Goal: Navigation & Orientation: Find specific page/section

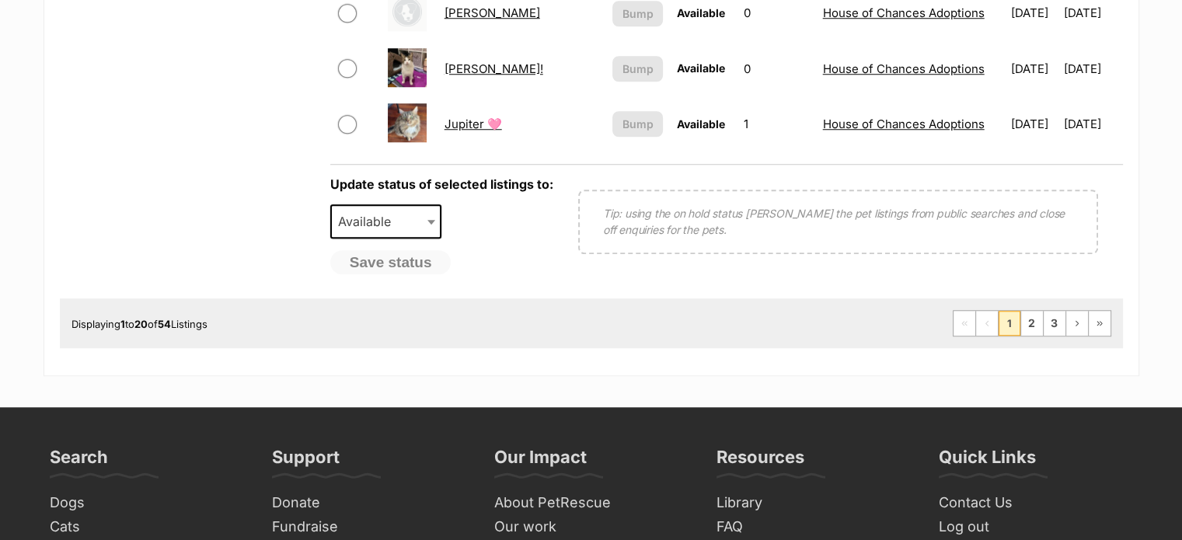
scroll to position [1371, 0]
click at [1051, 319] on link "3" at bounding box center [1055, 322] width 22 height 25
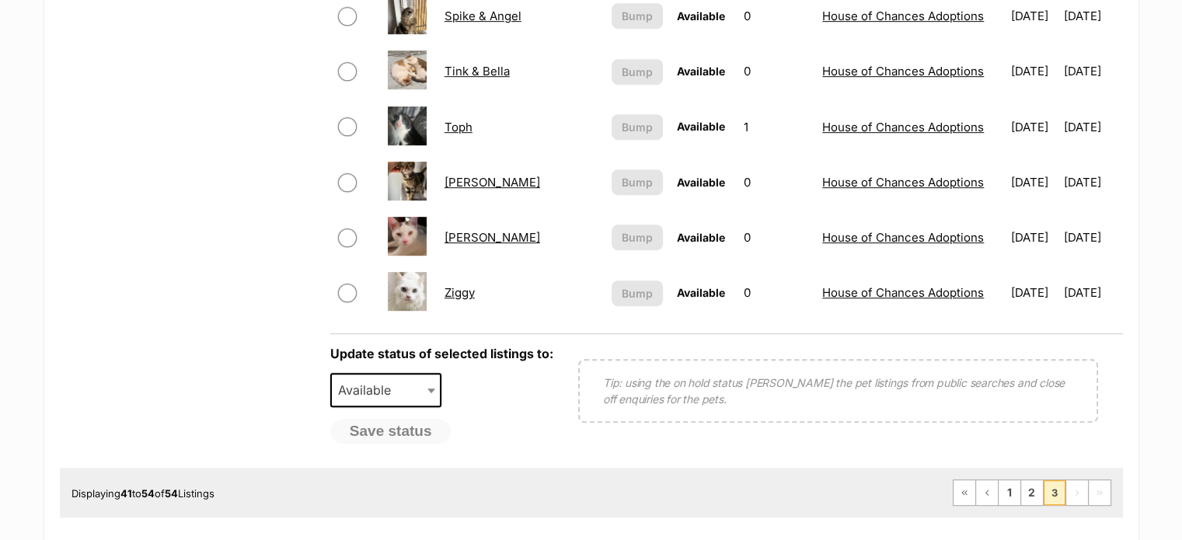
scroll to position [877, 0]
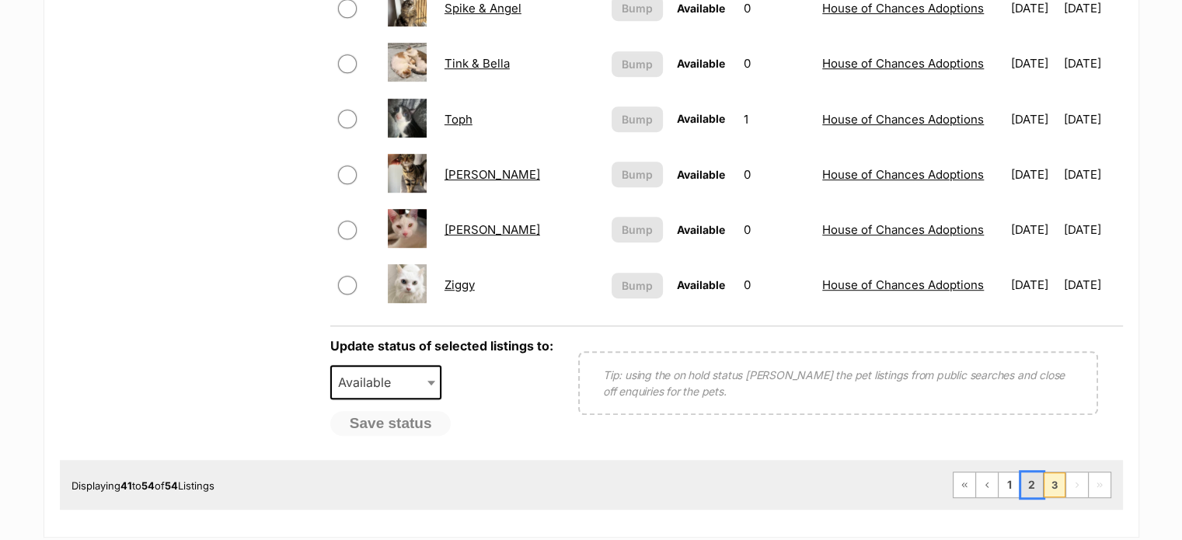
click at [1033, 486] on link "2" at bounding box center [1032, 485] width 22 height 25
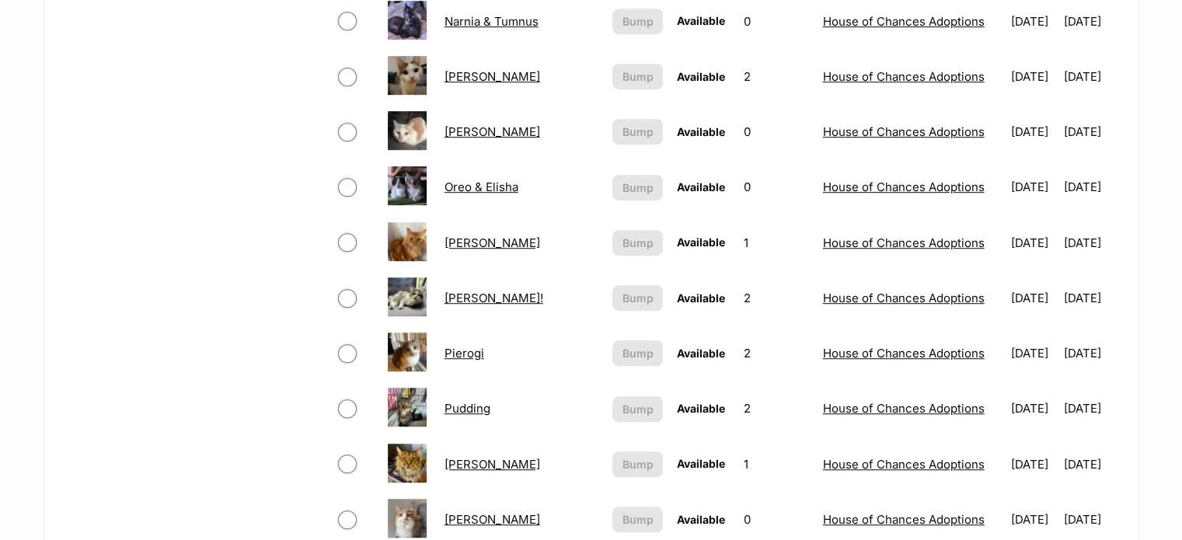
scroll to position [978, 0]
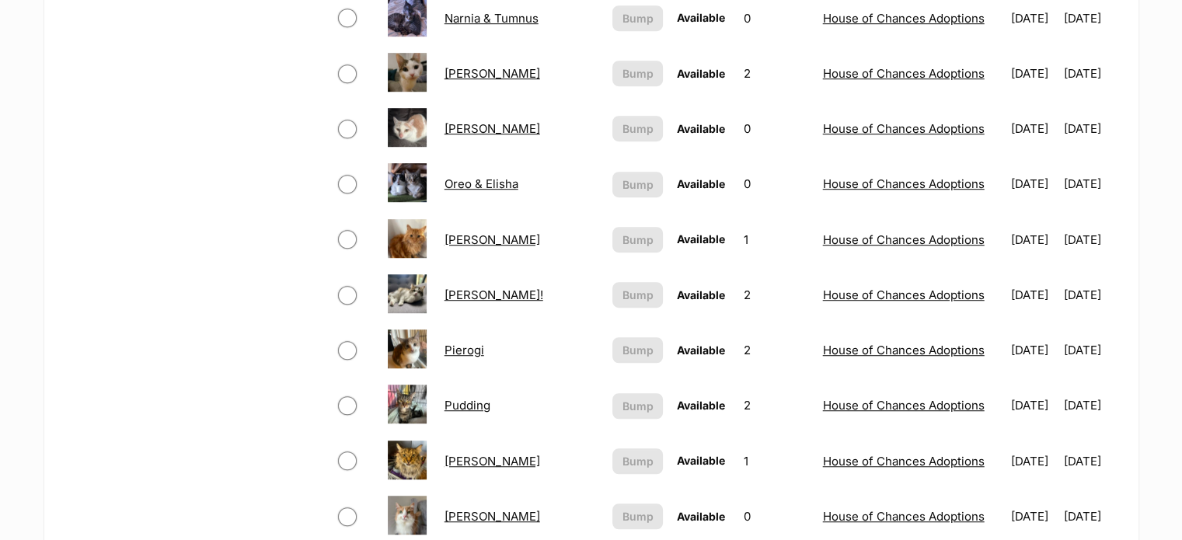
click at [462, 295] on link "[PERSON_NAME]!" at bounding box center [494, 295] width 99 height 15
